Goal: Task Accomplishment & Management: Manage account settings

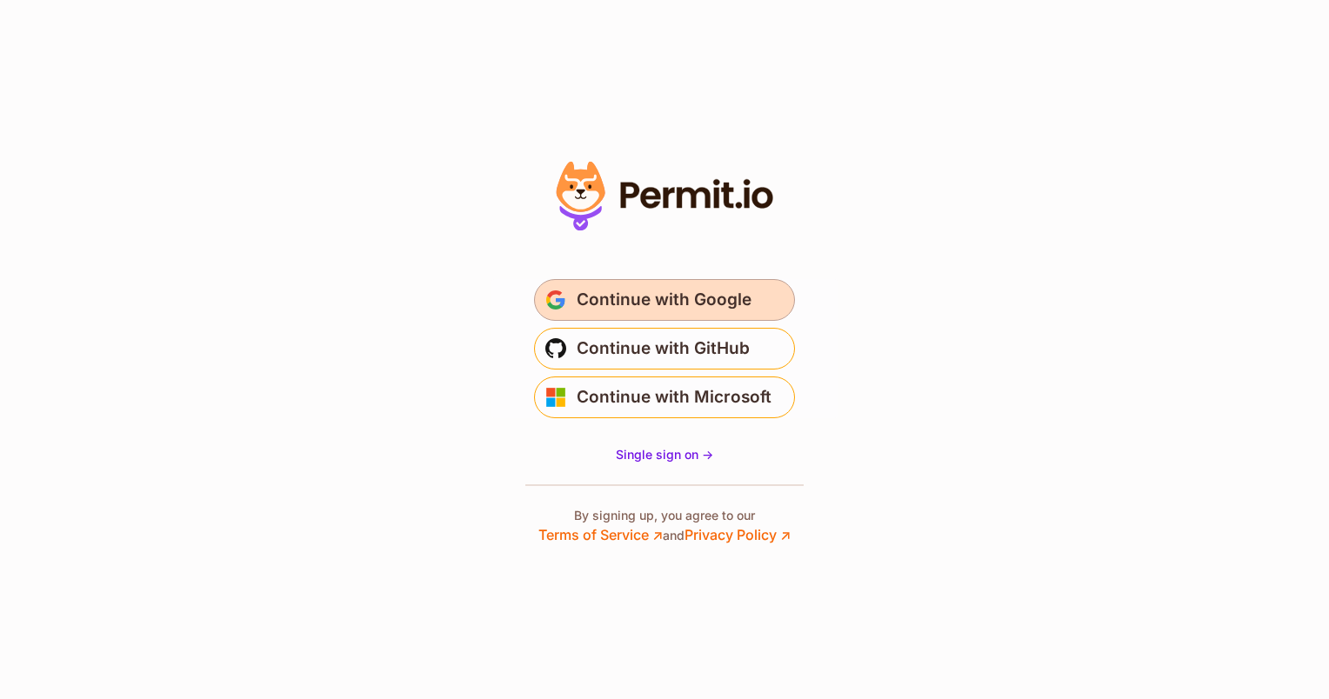
click at [674, 309] on span "Continue with Google" at bounding box center [664, 300] width 175 height 28
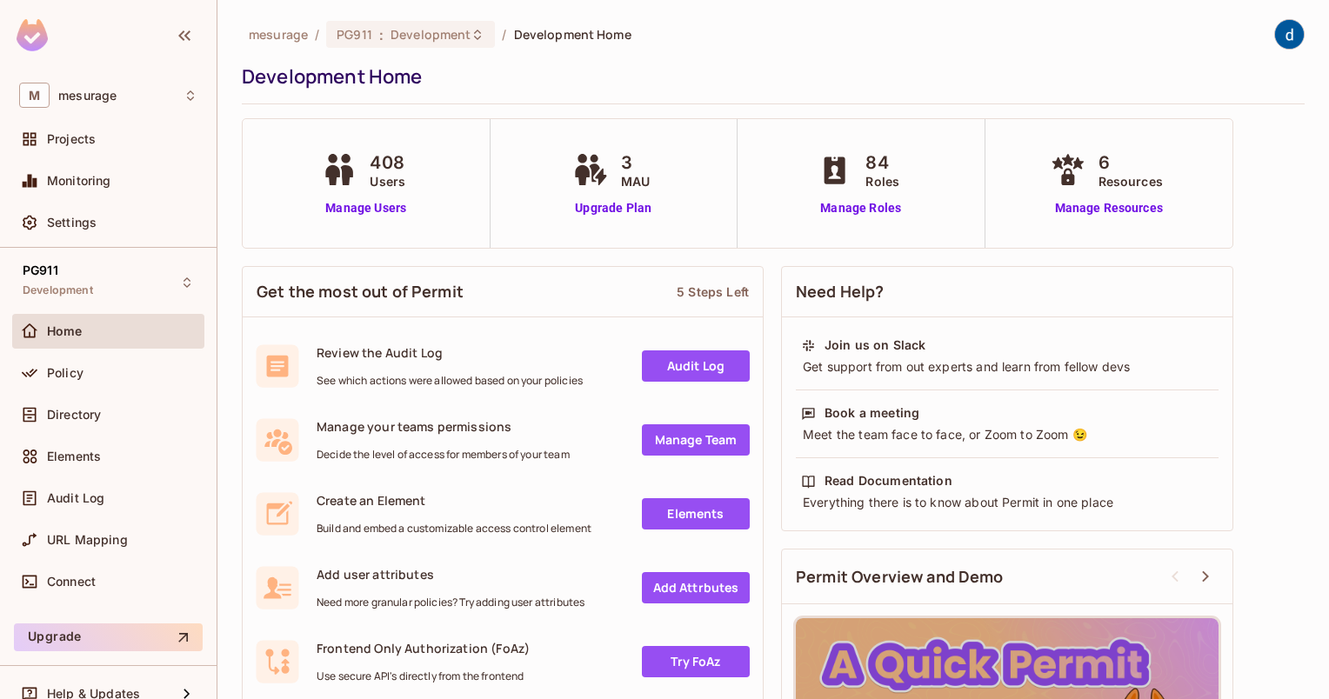
click at [377, 186] on span "Users" at bounding box center [388, 181] width 36 height 18
click at [367, 214] on link "Manage Users" at bounding box center [365, 208] width 97 height 18
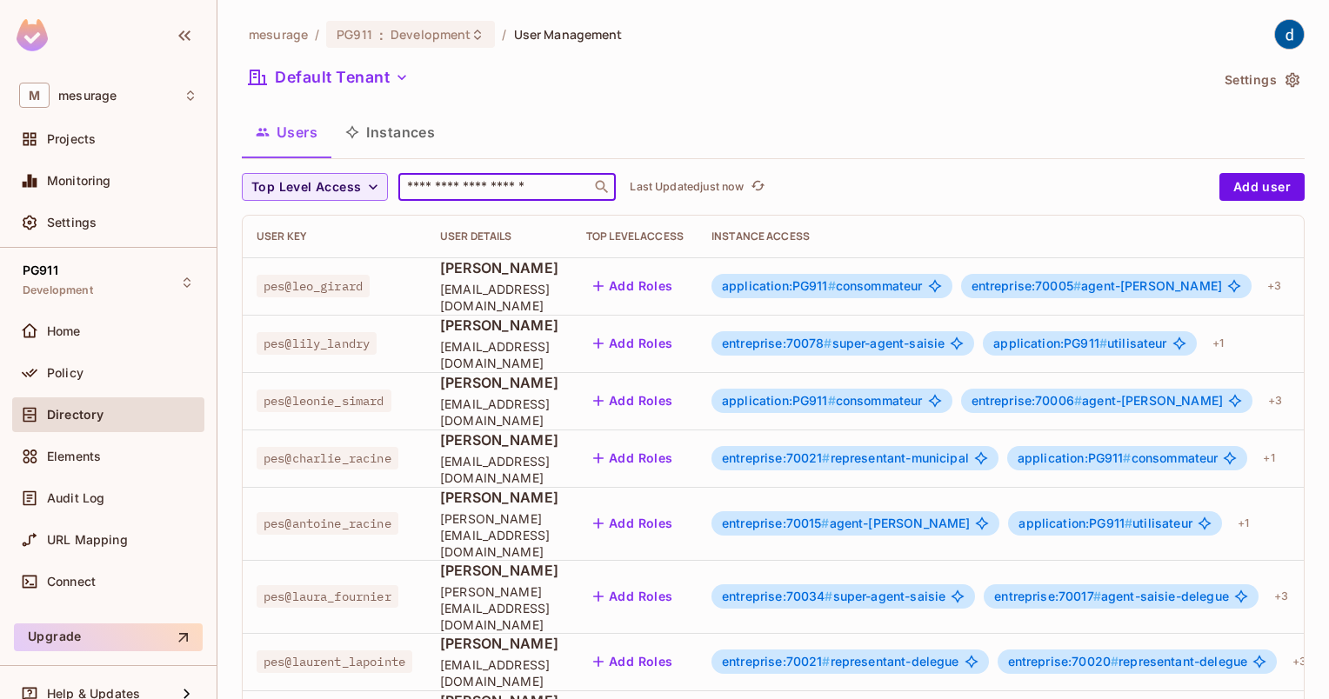
click at [559, 189] on input "text" at bounding box center [495, 186] width 183 height 17
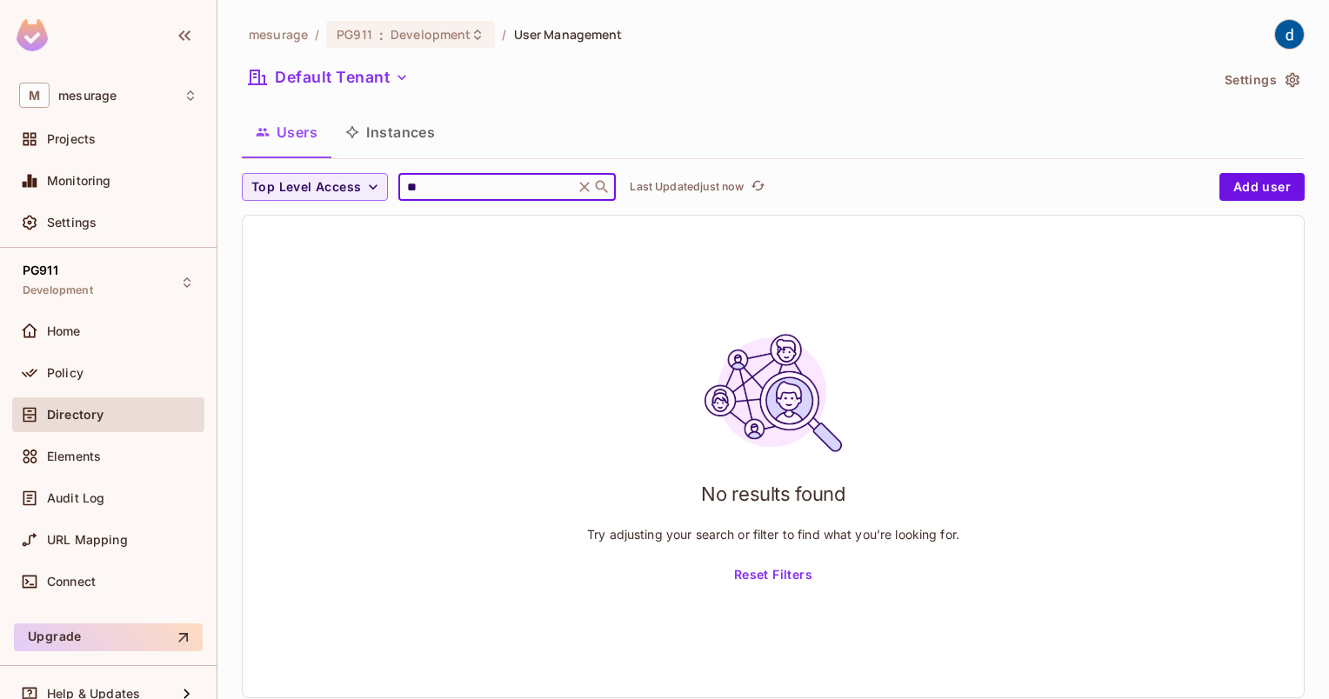
type input "*"
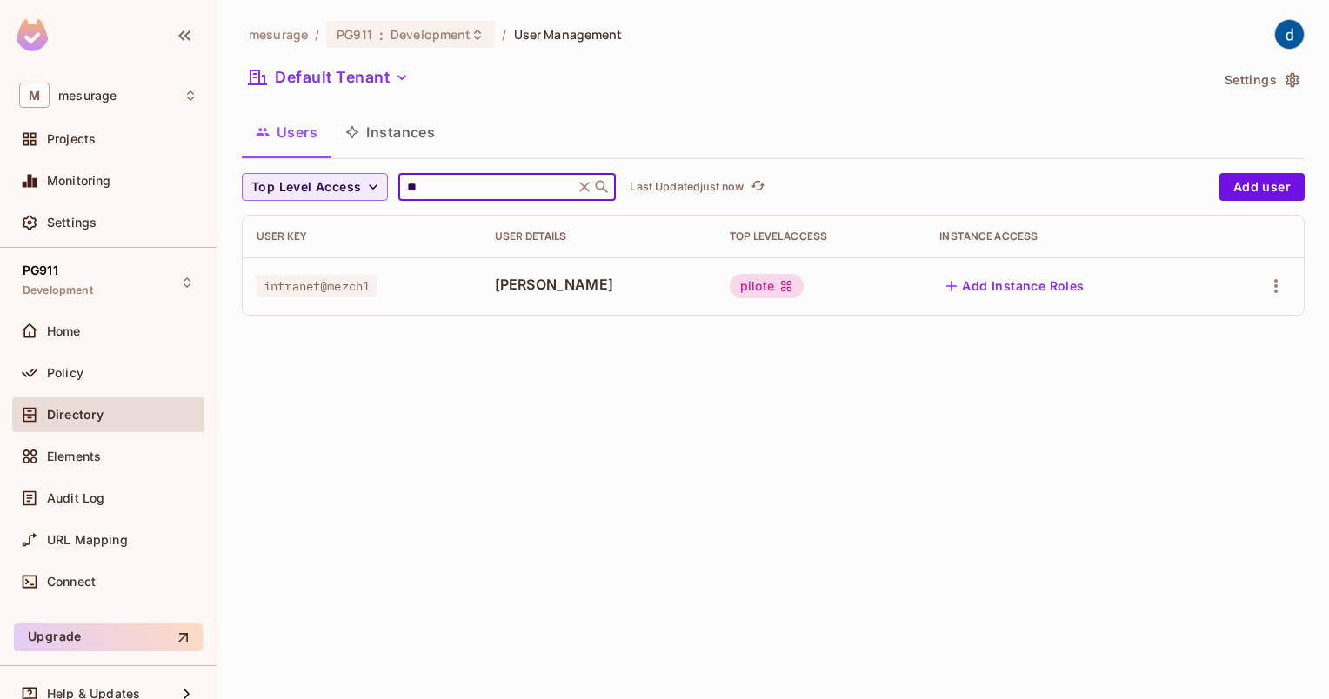
type input "*"
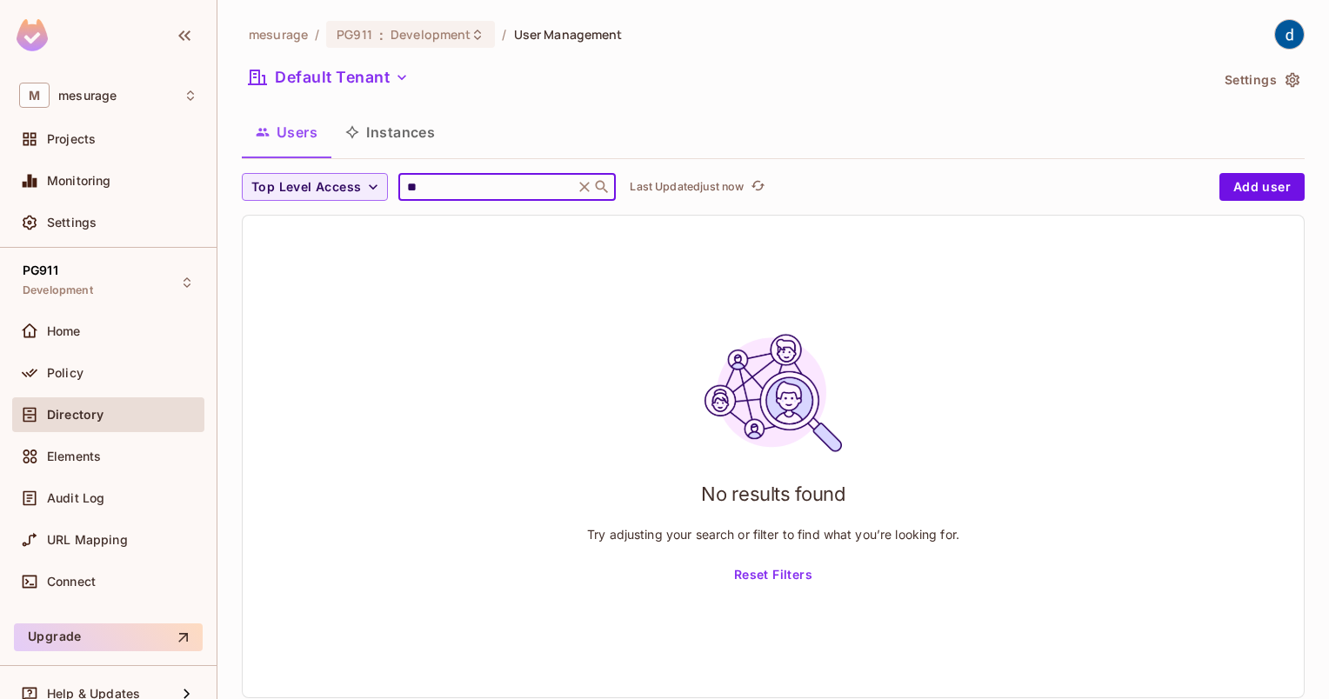
type input "*"
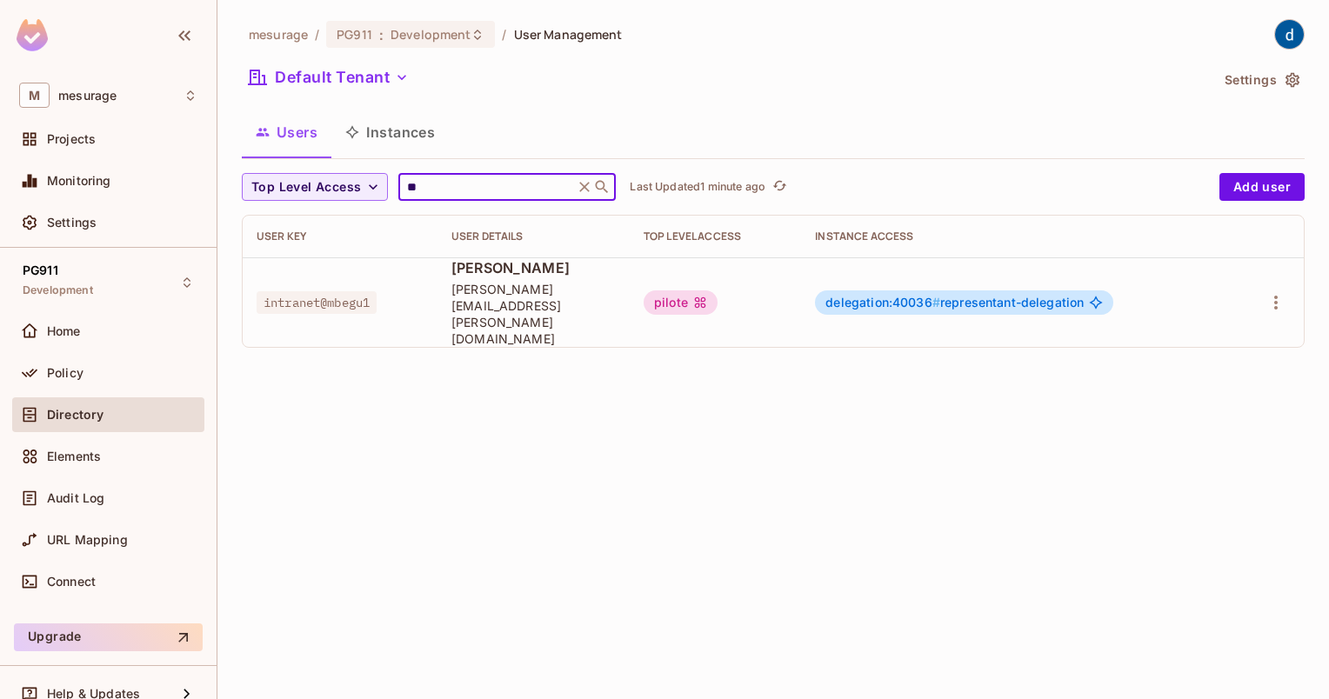
type input "*"
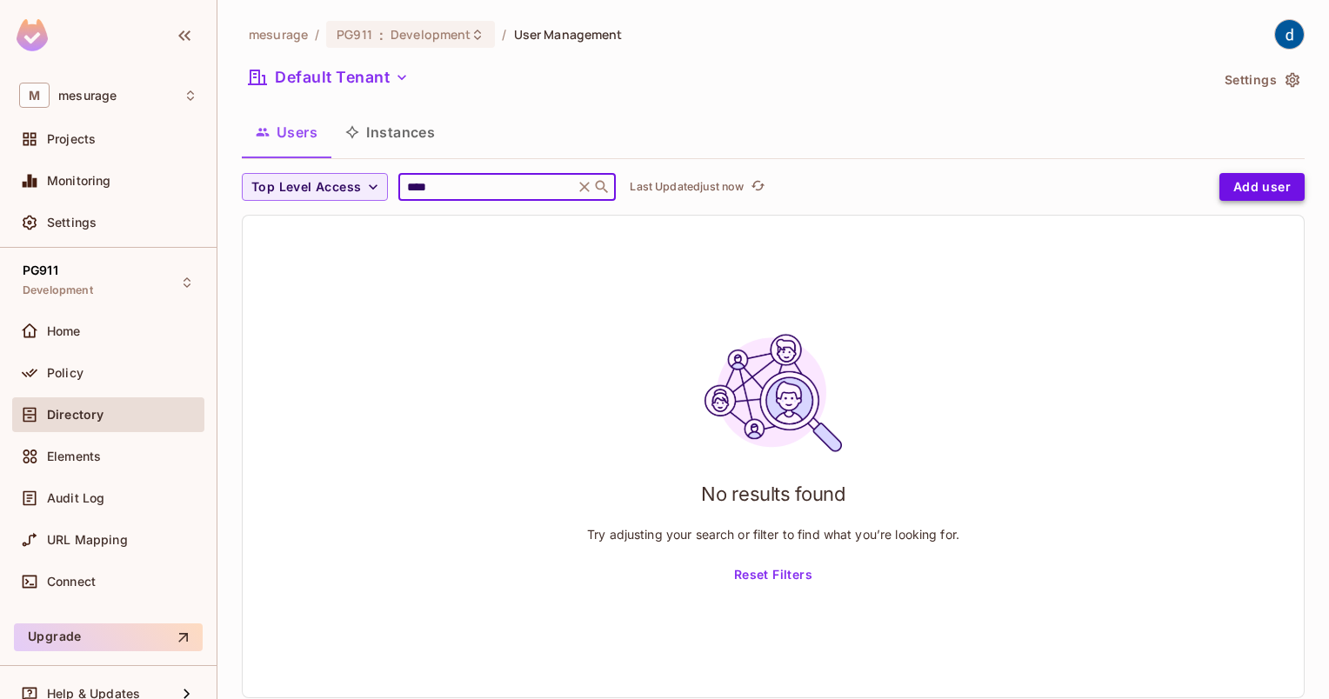
type input "****"
click at [1228, 181] on button "Add user" at bounding box center [1261, 187] width 85 height 28
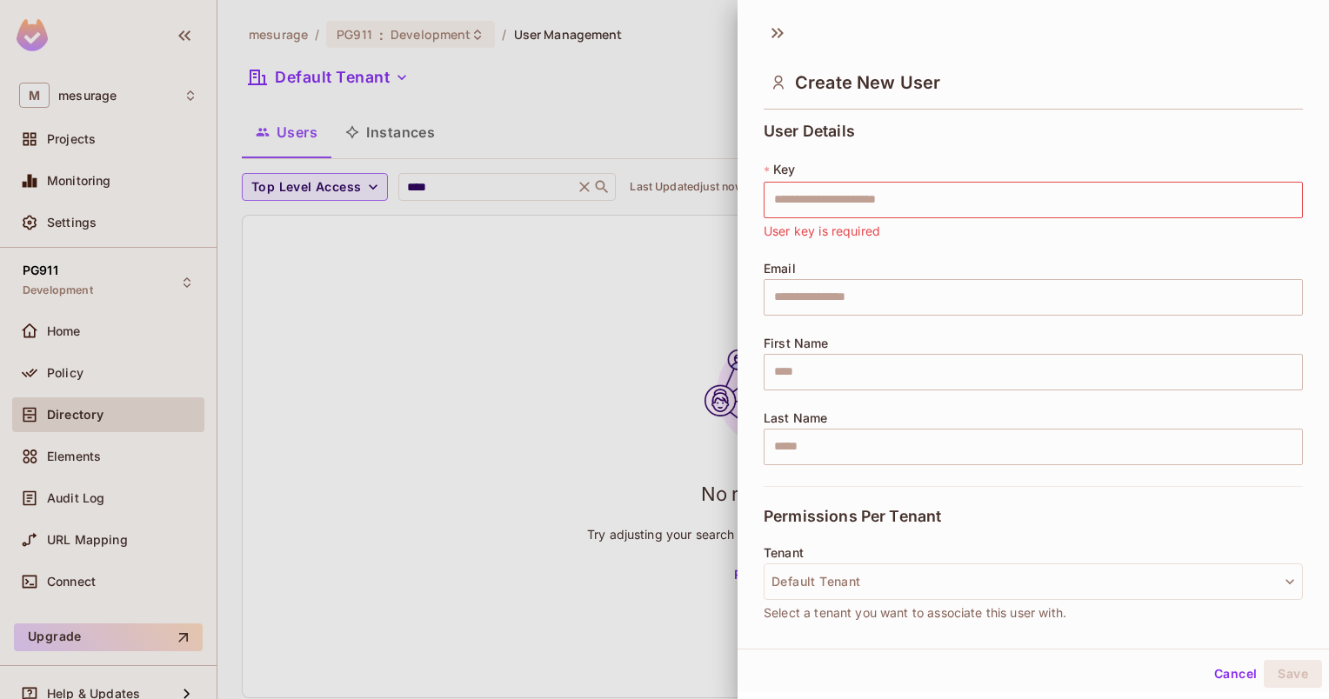
click at [573, 98] on div at bounding box center [664, 349] width 1329 height 699
